Goal: Task Accomplishment & Management: Complete application form

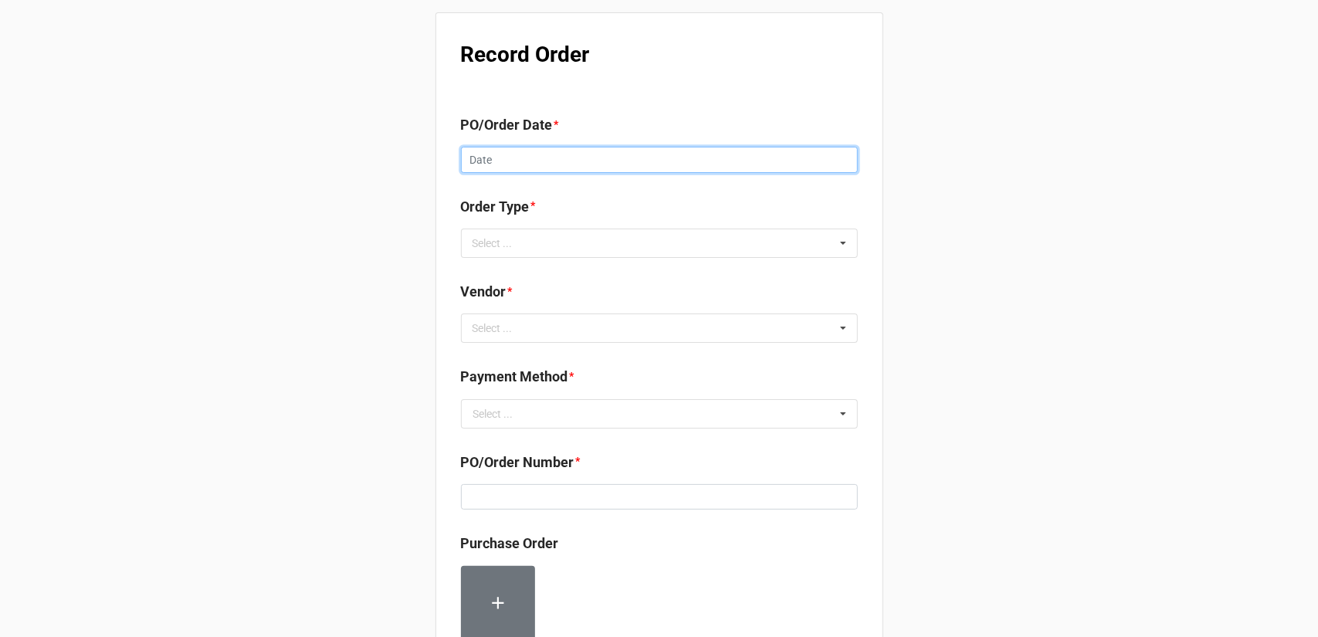
click at [631, 166] on input "text" at bounding box center [659, 160] width 397 height 26
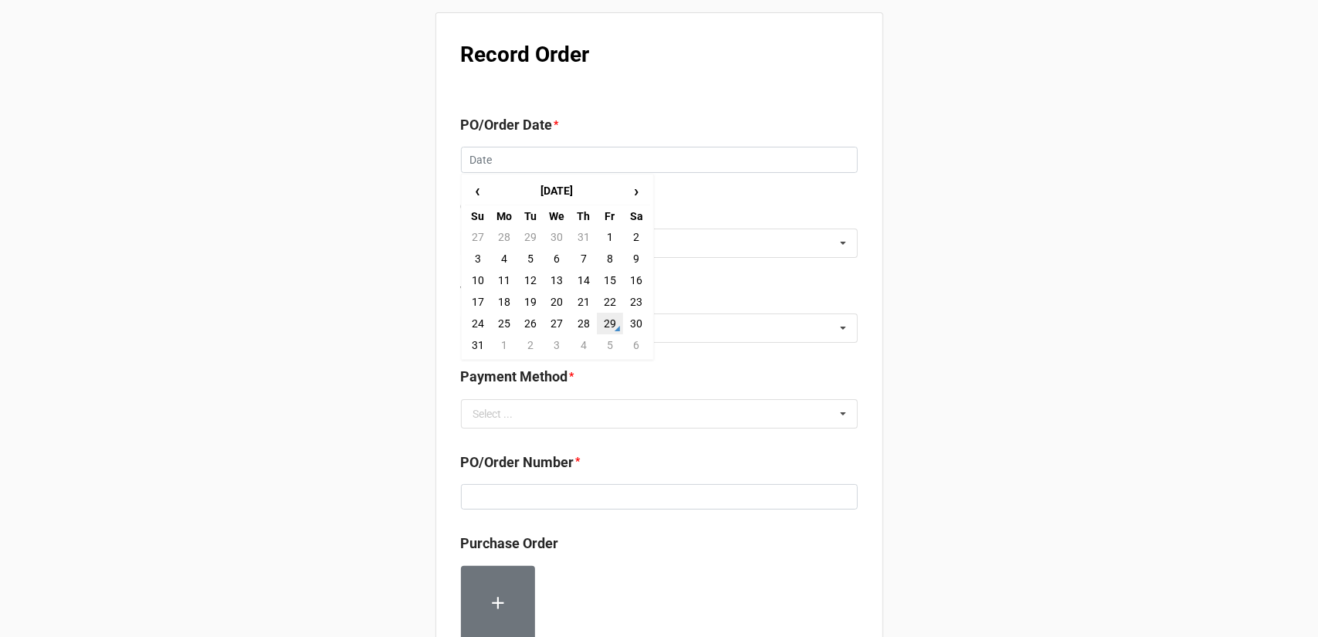
click at [604, 323] on td "29" at bounding box center [610, 324] width 26 height 22
type input "[DATE]"
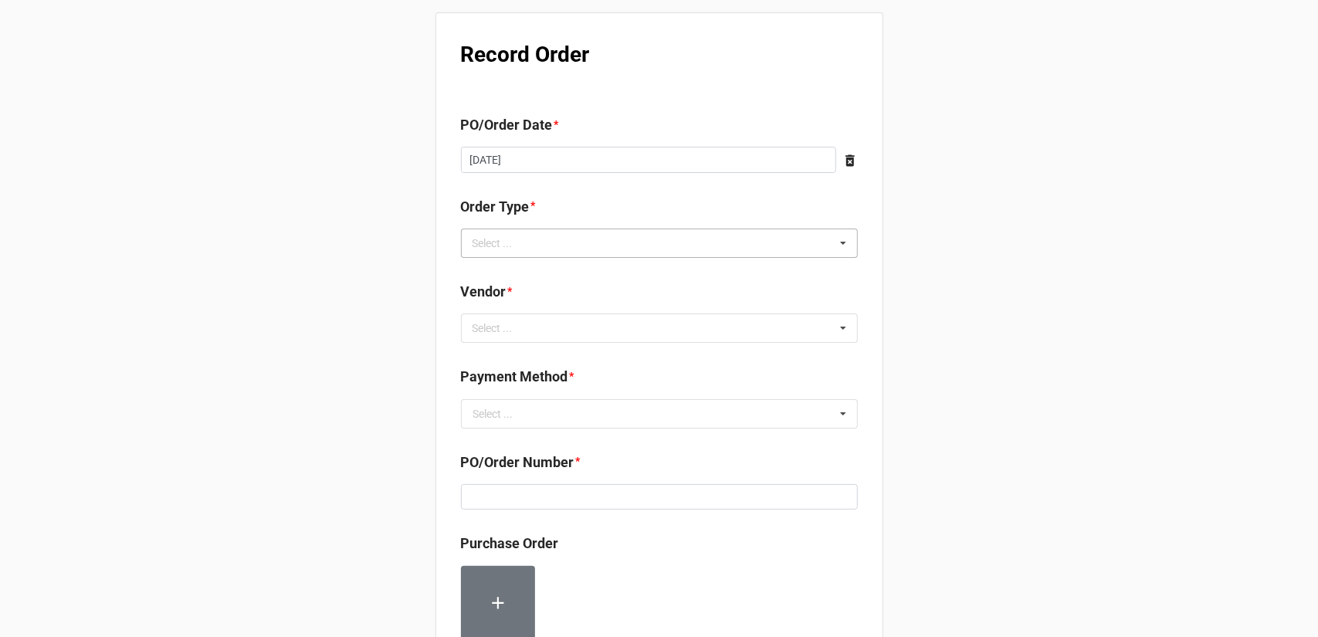
click at [593, 232] on div "Select ... Inventory Replenishment Item Requested Associated with a Specific Job" at bounding box center [659, 242] width 397 height 29
click at [587, 266] on span "Inventory Replenishment" at bounding box center [533, 272] width 119 height 12
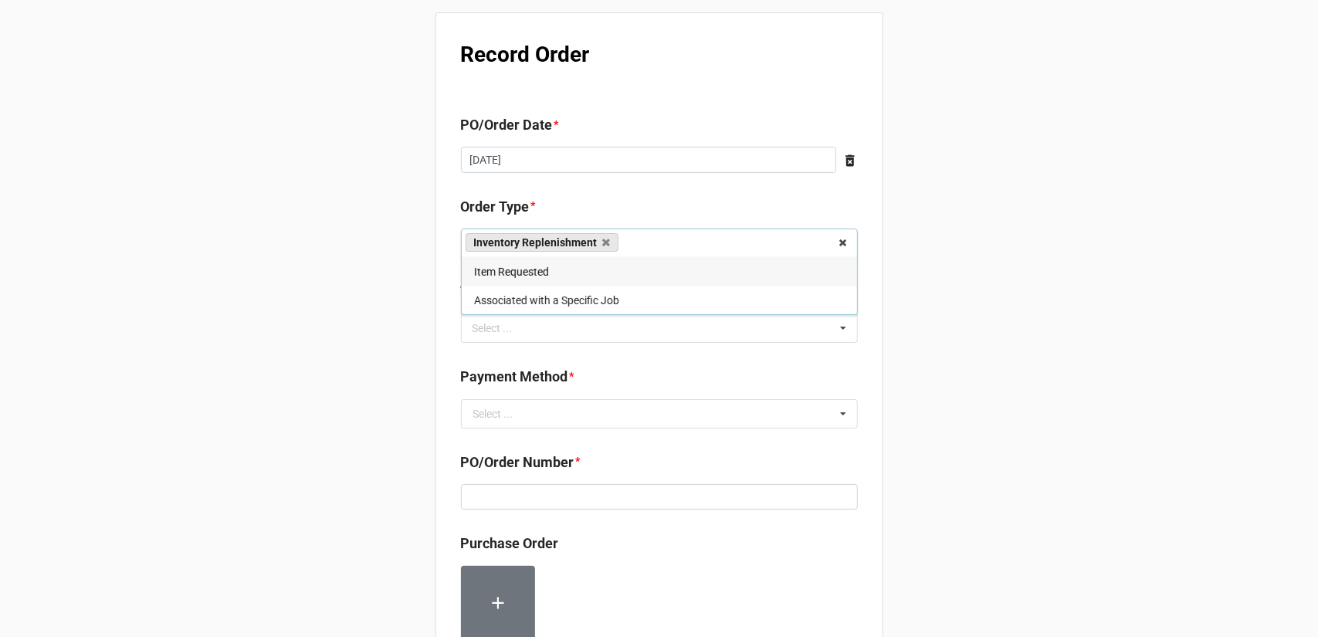
click at [619, 361] on div "Record Order PO/Order Date * [DATE] ‹ [DATE] › Su Mo Tu We Th Fr Sa 27 28 29 30…" at bounding box center [659, 586] width 448 height 1148
click at [588, 325] on div "Select ... No results found." at bounding box center [659, 327] width 397 height 29
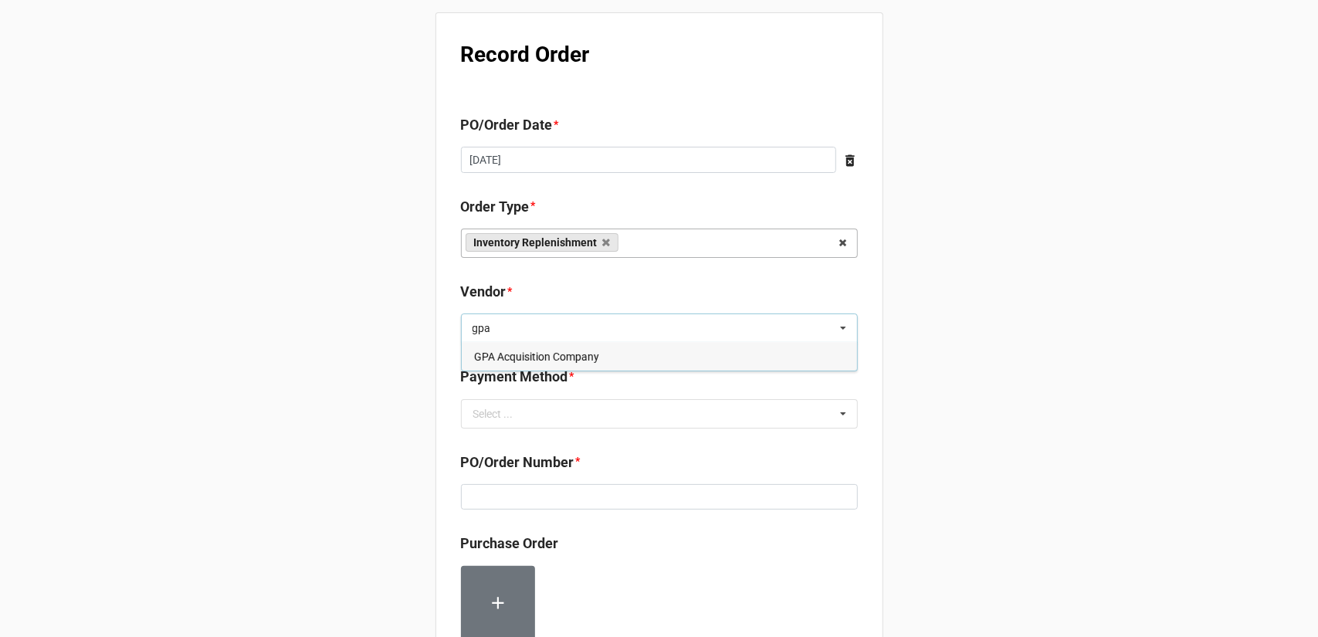
type input "gpa"
click at [517, 362] on div "GPA Acquisition Company" at bounding box center [659, 356] width 395 height 29
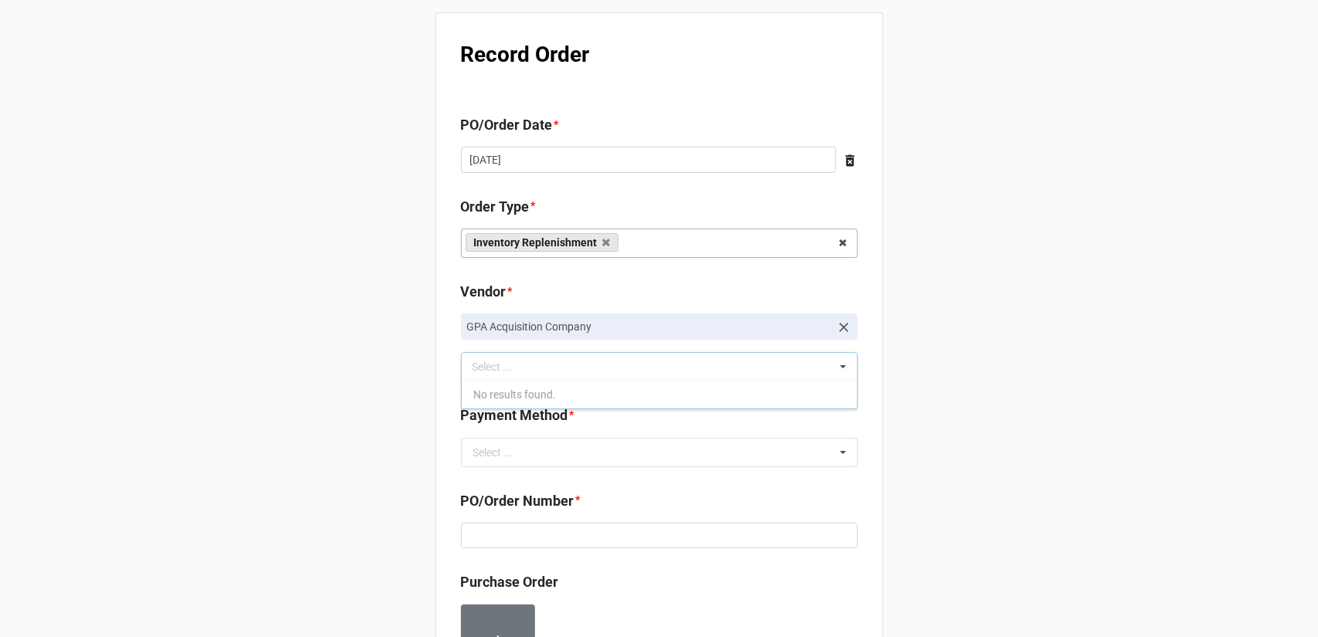
click at [983, 359] on div "Record Order PO/Order Date * [DATE] ‹ [DATE] › Su Mo Tu We Th Fr Sa 27 28 29 30…" at bounding box center [659, 612] width 1318 height 1224
click at [636, 437] on div "Payment Method * Select ... Terms/Invoiced Credit Card ACH Other" at bounding box center [659, 436] width 397 height 62
click at [636, 448] on input "text" at bounding box center [659, 452] width 395 height 28
click at [615, 482] on div "Terms/Invoiced" at bounding box center [659, 480] width 395 height 29
click at [931, 464] on div "Record Order PO/Order Date * [DATE] ‹ [DATE] › Su Mo Tu We Th Fr Sa 27 28 29 30…" at bounding box center [659, 612] width 1318 height 1224
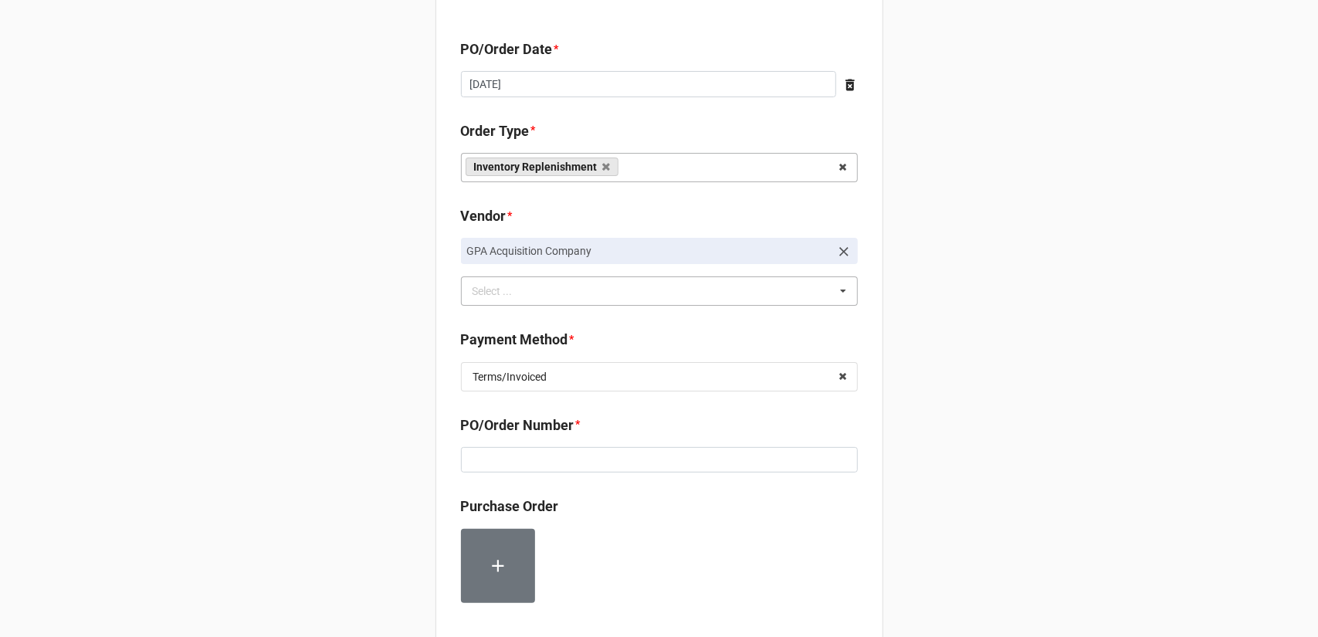
scroll to position [77, 0]
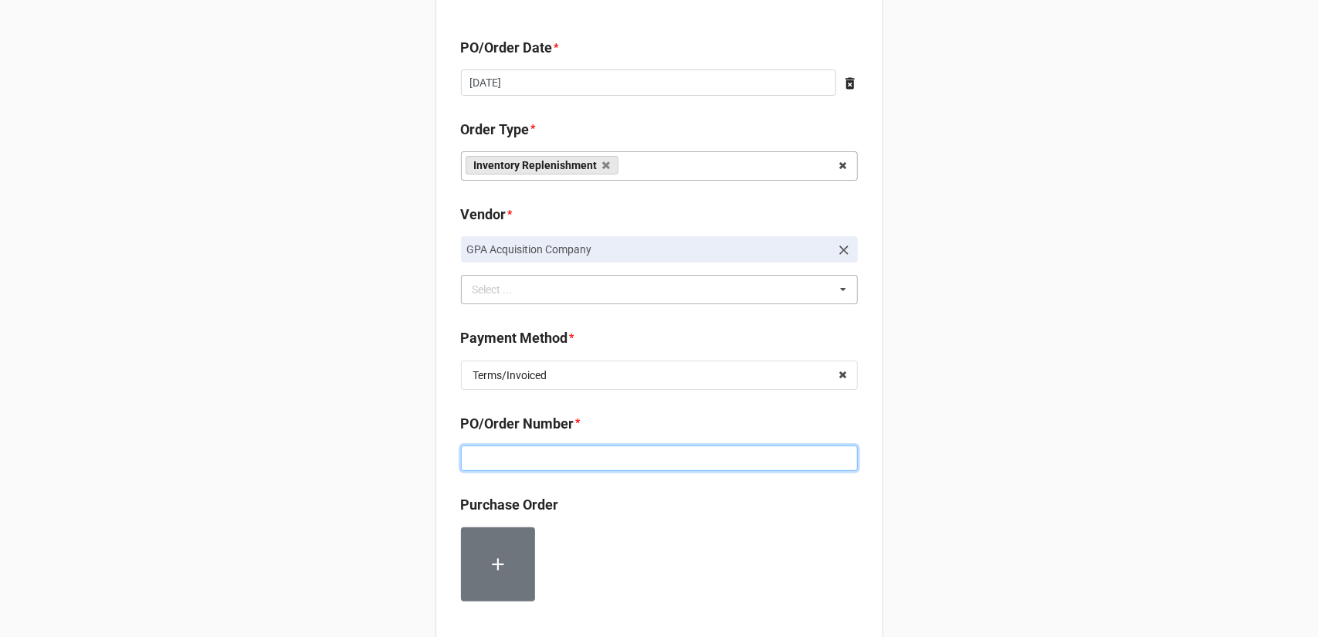
click at [713, 469] on input at bounding box center [659, 458] width 397 height 26
paste input "160190"
type input "160190"
click at [1023, 415] on div "Record Order PO/Order Date * [DATE] ‹ [DATE] › Su Mo Tu We Th Fr Sa 27 28 29 30…" at bounding box center [659, 535] width 1318 height 1224
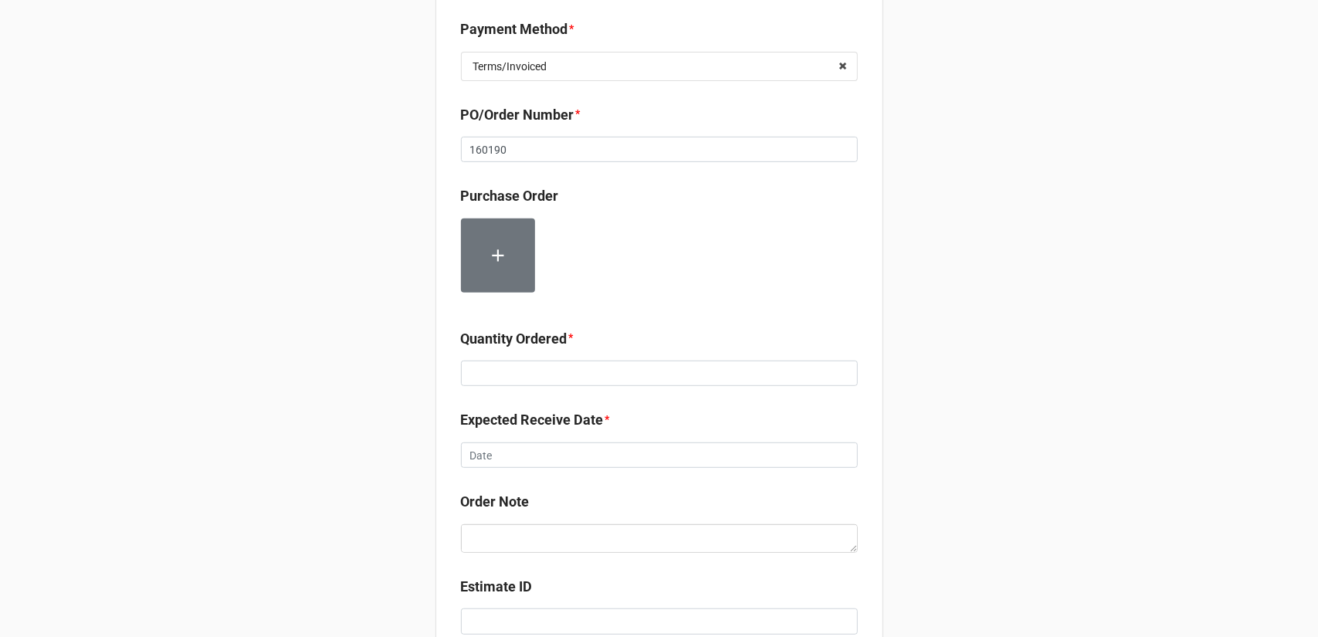
scroll to position [463, 0]
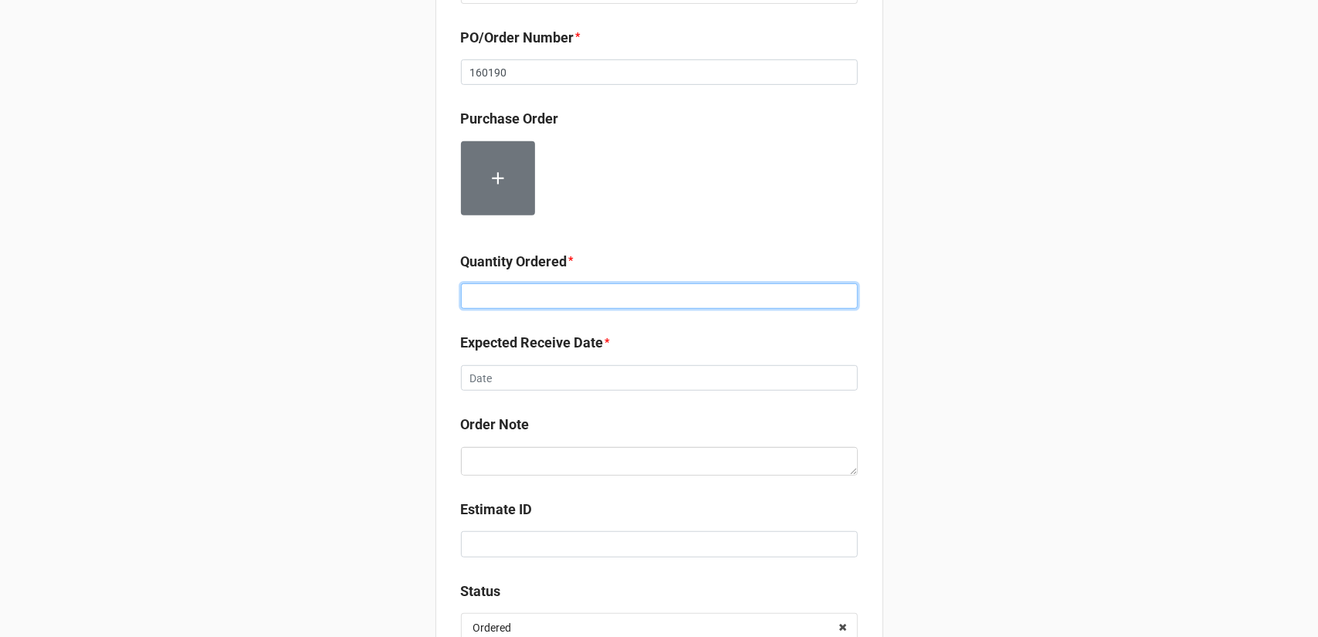
click at [662, 291] on input at bounding box center [659, 296] width 397 height 26
type input "12000"
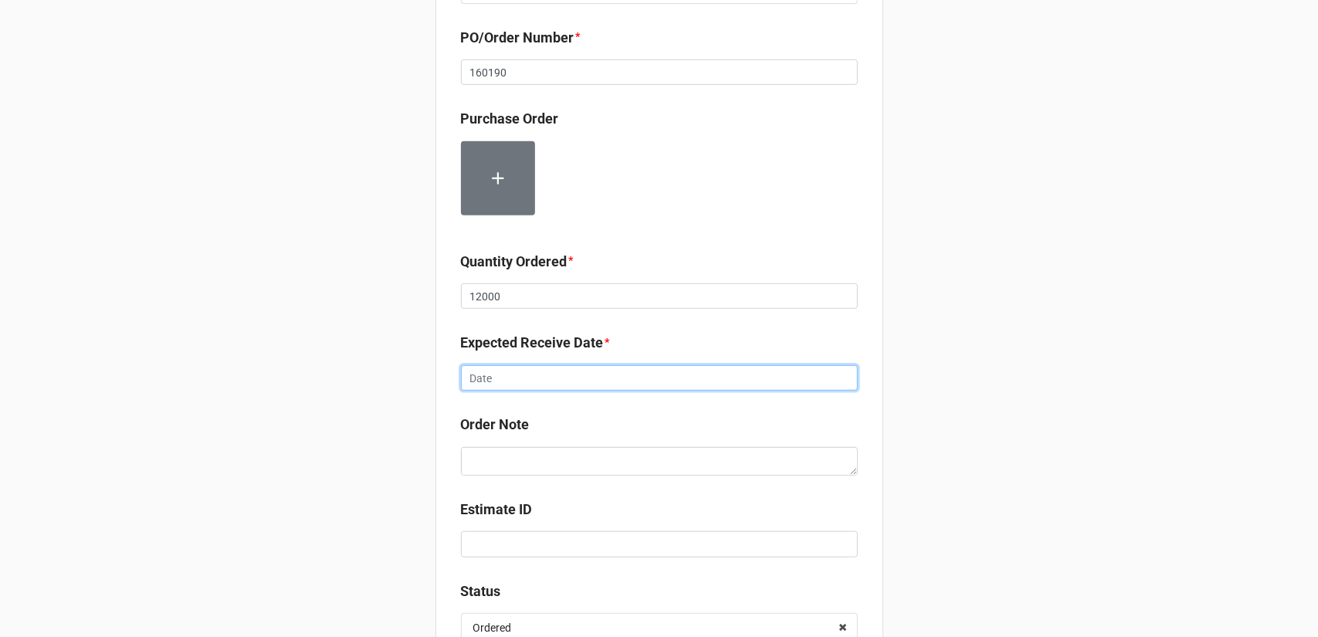
click at [659, 365] on input "text" at bounding box center [659, 378] width 397 height 26
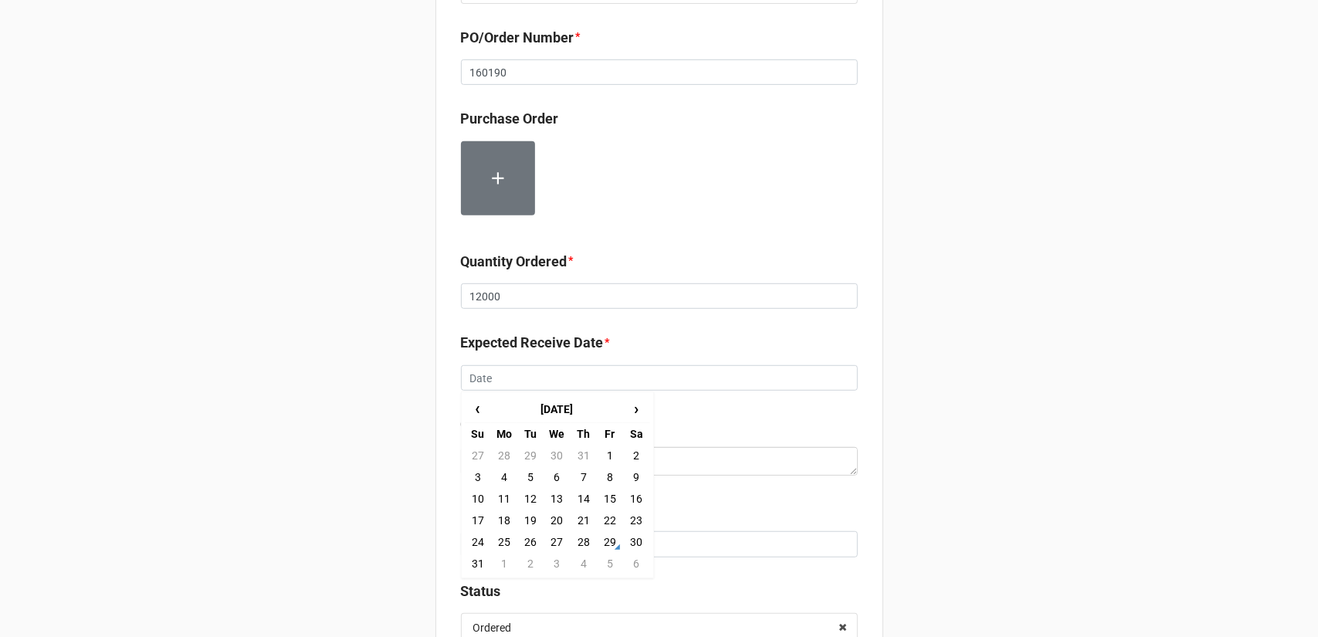
click at [553, 561] on td "3" at bounding box center [556, 564] width 26 height 22
type input "[DATE]"
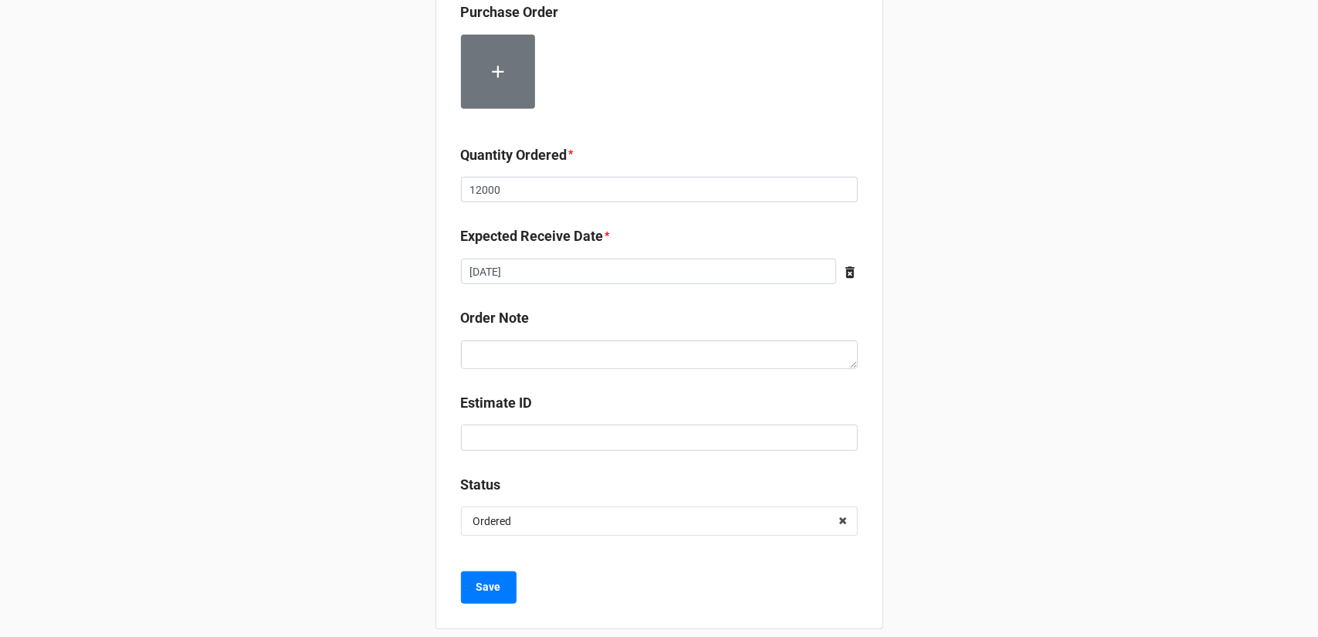
scroll to position [585, 0]
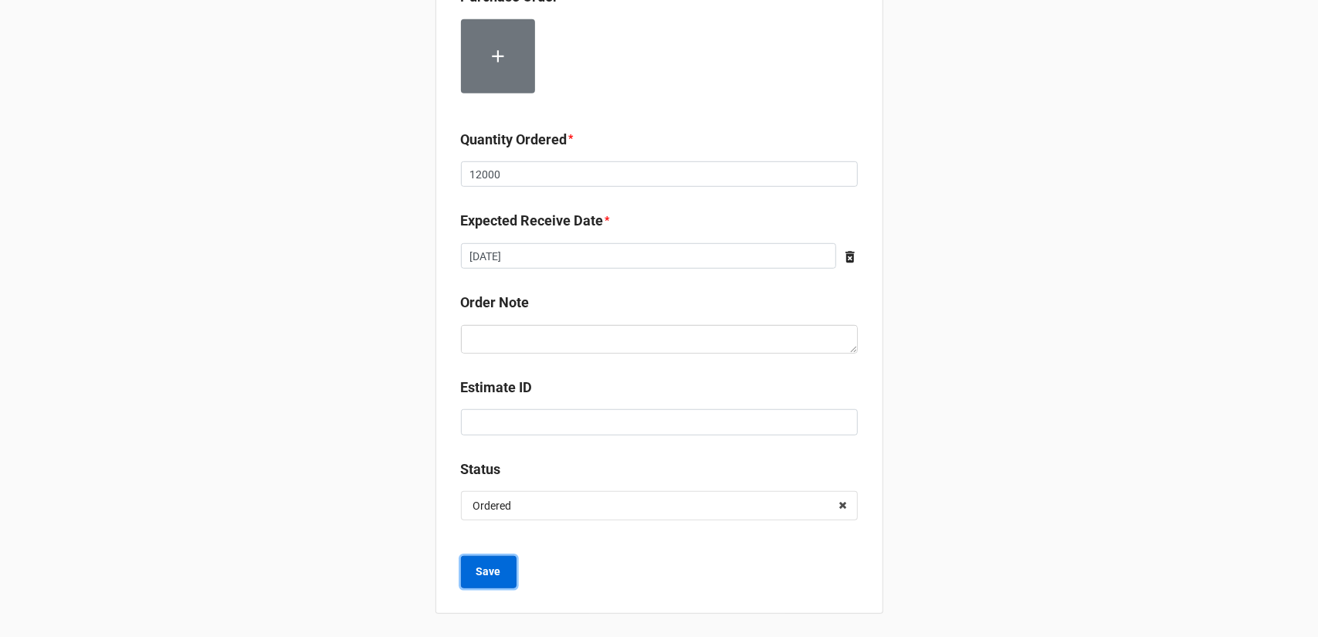
click at [466, 571] on button "Save" at bounding box center [489, 572] width 56 height 32
